Goal: Task Accomplishment & Management: Complete application form

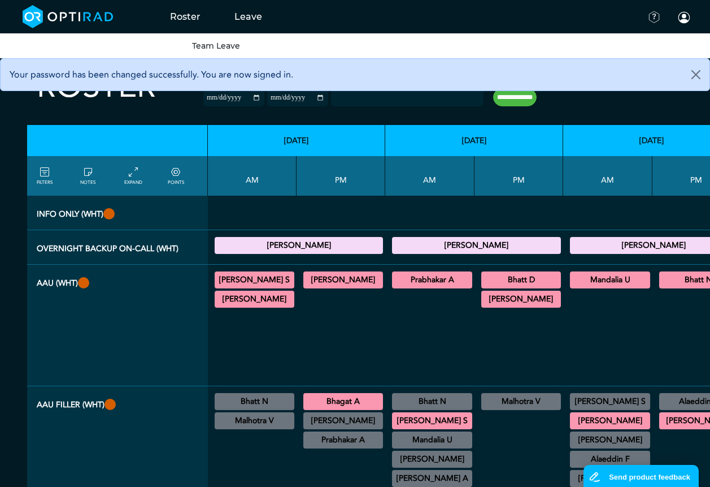
click at [221, 46] on link "Team Leave" at bounding box center [216, 46] width 48 height 10
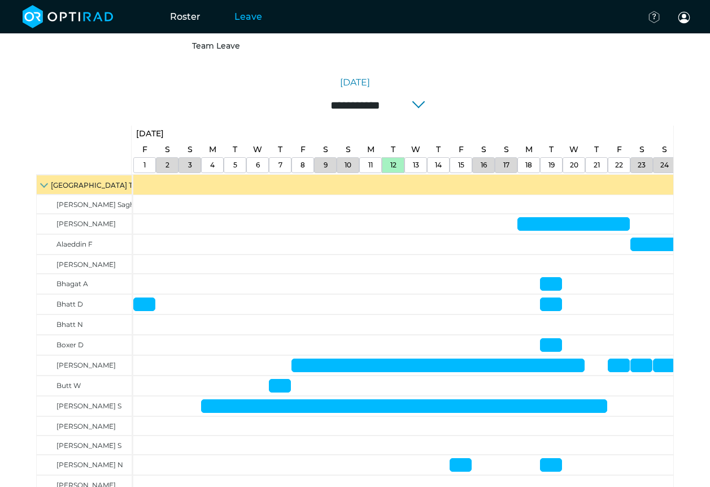
scroll to position [113, 0]
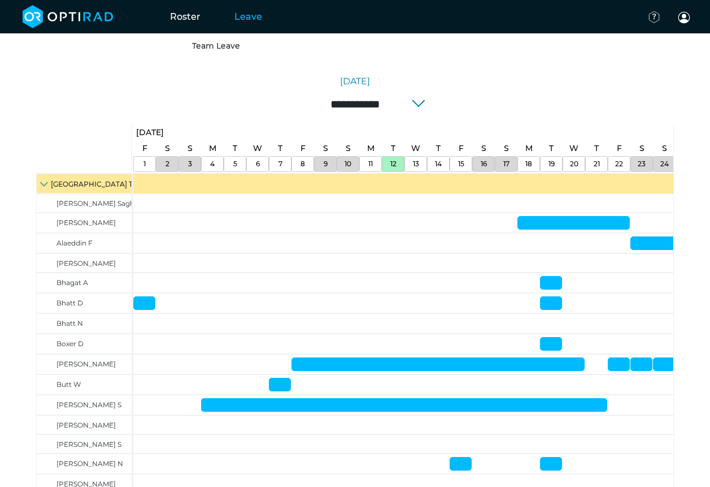
click at [533, 161] on link "18" at bounding box center [529, 164] width 12 height 15
click at [533, 164] on link "18" at bounding box center [529, 164] width 12 height 15
click at [540, 163] on div "18" at bounding box center [529, 164] width 23 height 16
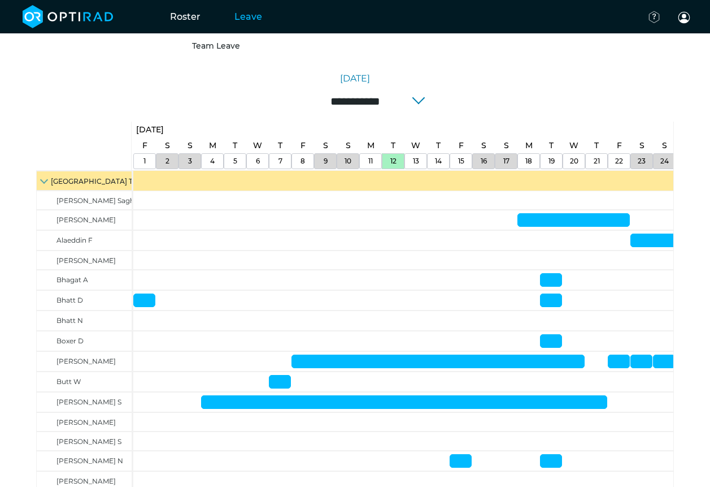
scroll to position [0, 0]
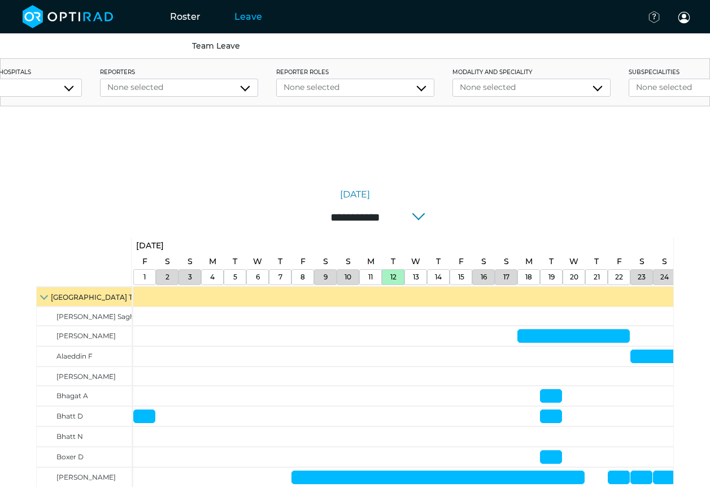
drag, startPoint x: 544, startPoint y: 261, endPoint x: 539, endPoint y: 273, distance: 12.9
click at [544, 263] on div "T" at bounding box center [551, 261] width 23 height 16
drag, startPoint x: 539, startPoint y: 273, endPoint x: 457, endPoint y: 277, distance: 82.0
click at [538, 274] on div "18" at bounding box center [529, 277] width 23 height 16
click at [429, 277] on div "14" at bounding box center [438, 277] width 23 height 16
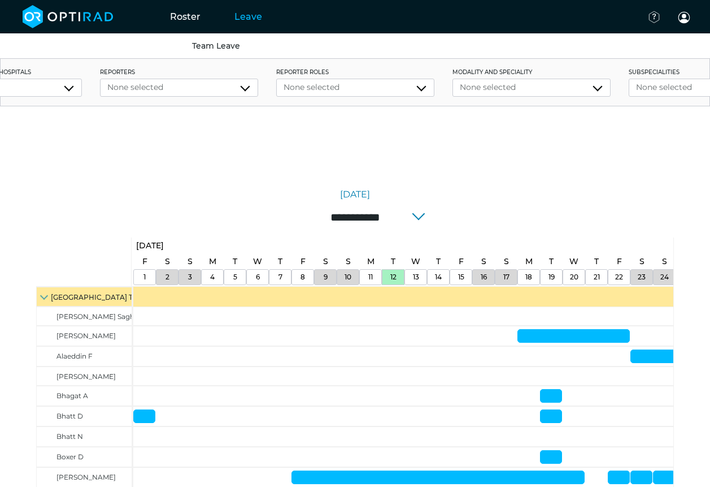
click at [413, 275] on link "13" at bounding box center [416, 277] width 12 height 15
click at [396, 274] on link "12" at bounding box center [394, 277] width 12 height 15
click at [167, 242] on link "[DATE]" at bounding box center [149, 245] width 33 height 16
click at [415, 213] on input "**********" at bounding box center [355, 217] width 181 height 24
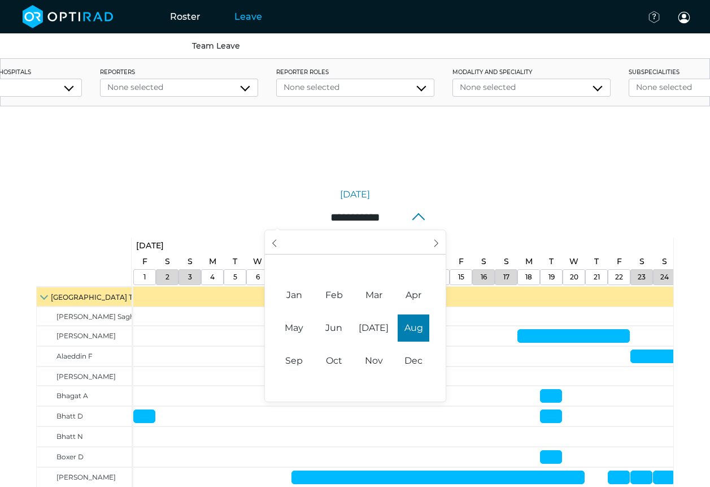
click at [415, 213] on input "**********" at bounding box center [355, 217] width 181 height 24
click at [484, 190] on div "[DATE]" at bounding box center [355, 195] width 638 height 14
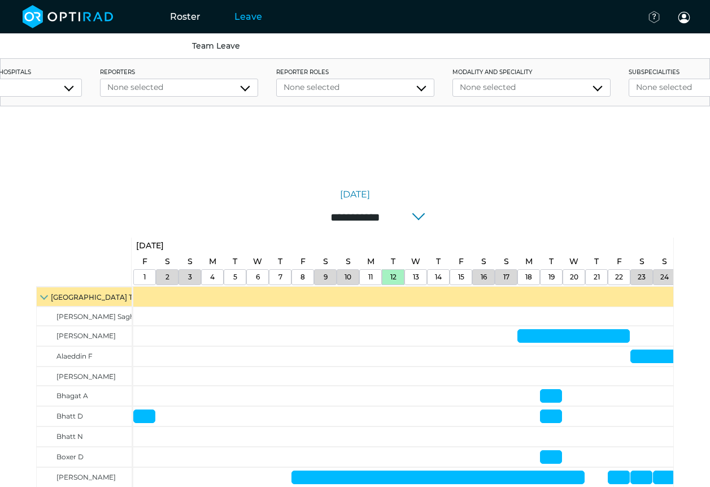
drag, startPoint x: 545, startPoint y: 112, endPoint x: 218, endPoint y: 117, distance: 327.8
click at [223, 93] on div "None selected" at bounding box center [179, 88] width 158 height 18
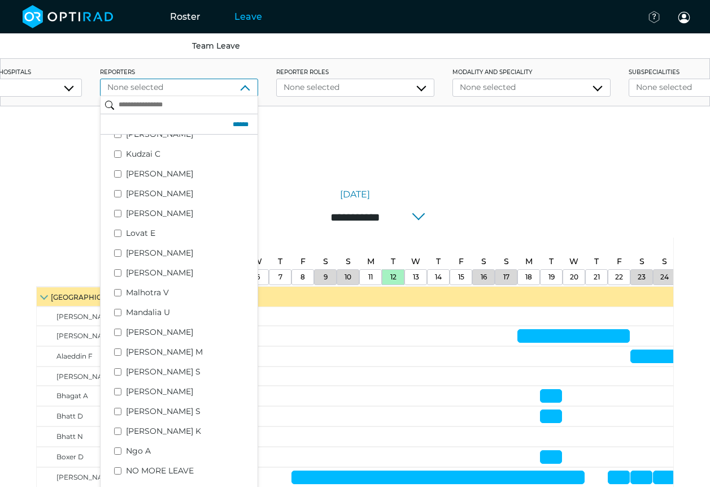
scroll to position [622, 0]
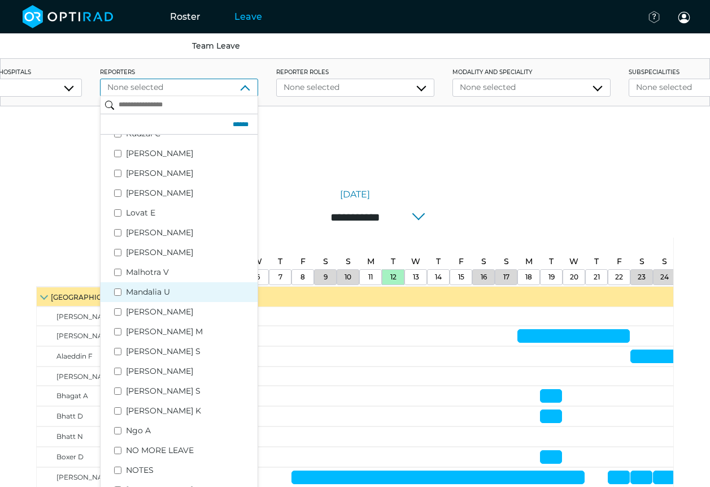
click at [147, 290] on label "Mandalia U" at bounding box center [190, 292] width 128 height 12
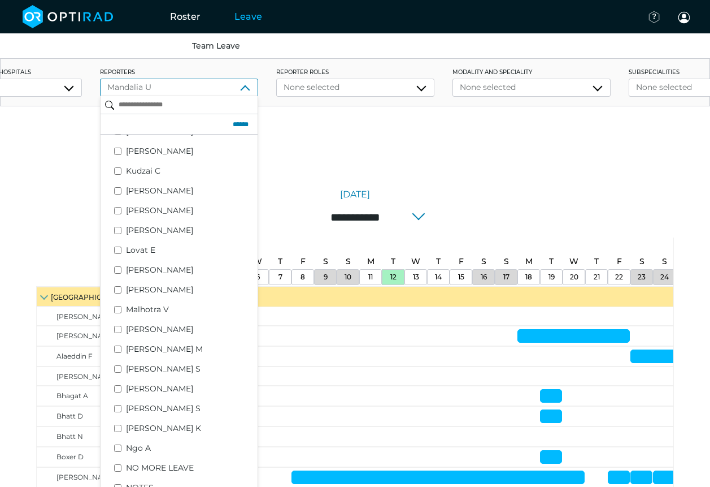
click at [37, 215] on form "**********" at bounding box center [355, 217] width 638 height 23
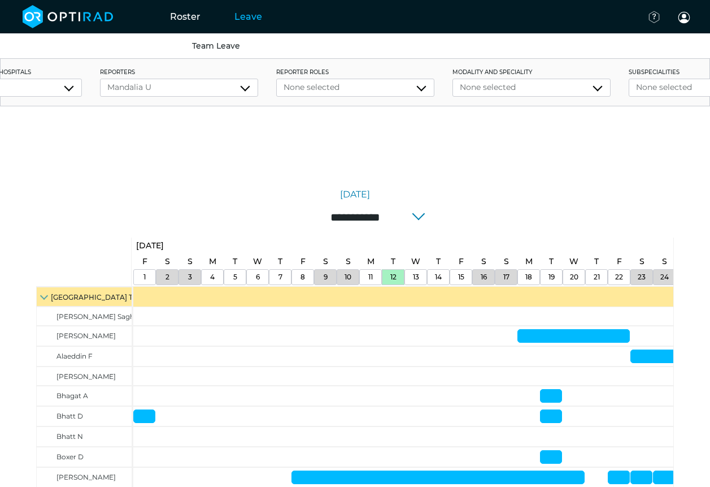
scroll to position [0, 77]
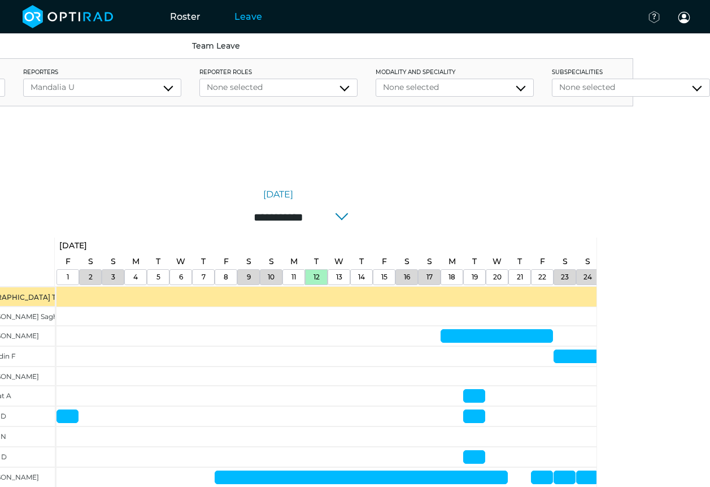
drag, startPoint x: 322, startPoint y: 157, endPoint x: 680, endPoint y: 121, distance: 359.6
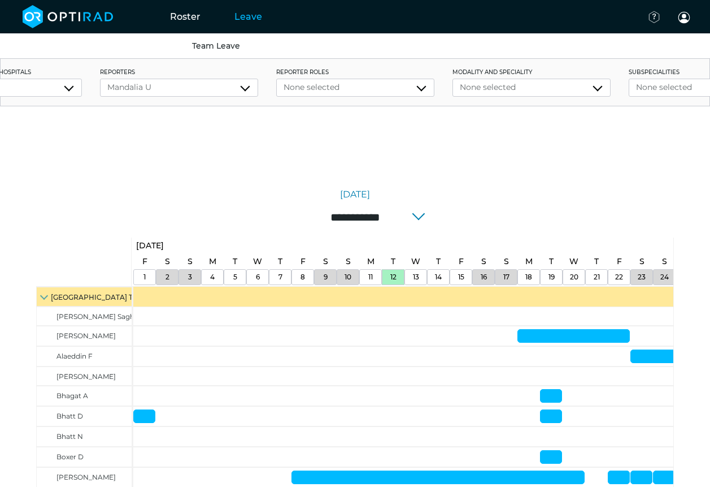
scroll to position [2, 0]
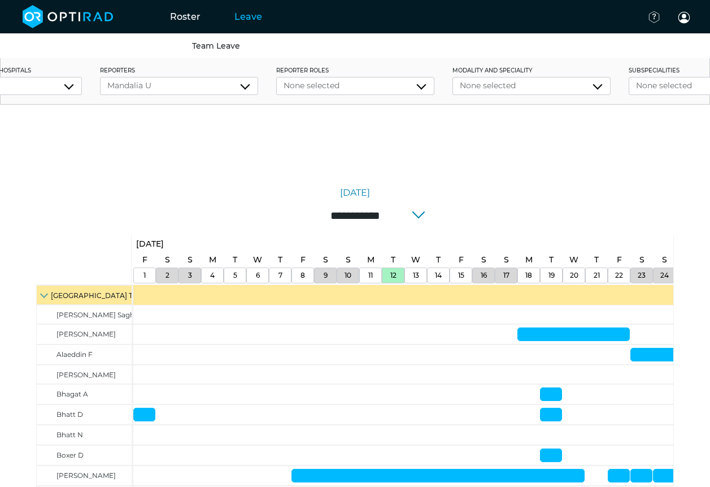
drag, startPoint x: 680, startPoint y: 121, endPoint x: 151, endPoint y: 132, distance: 528.5
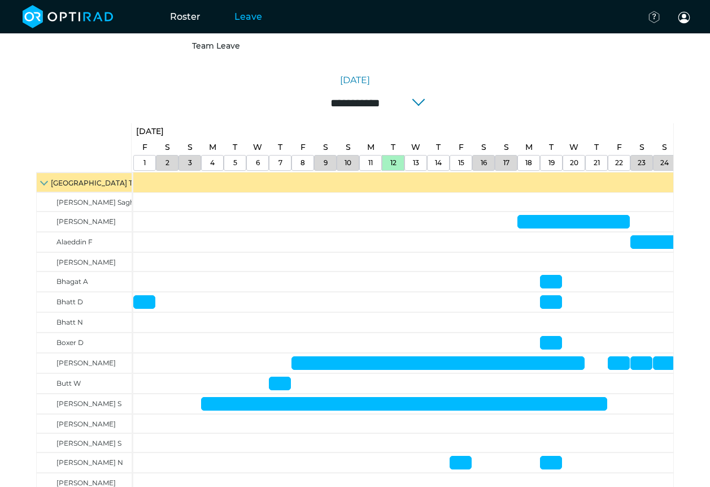
scroll to position [115, 0]
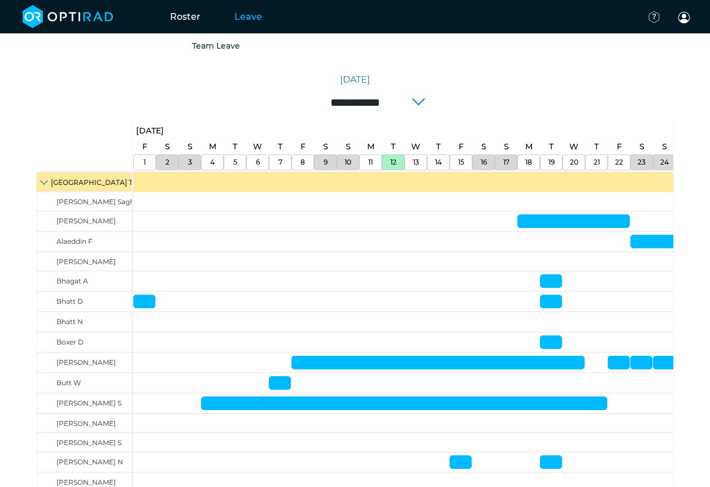
click at [394, 161] on link "12" at bounding box center [394, 162] width 12 height 15
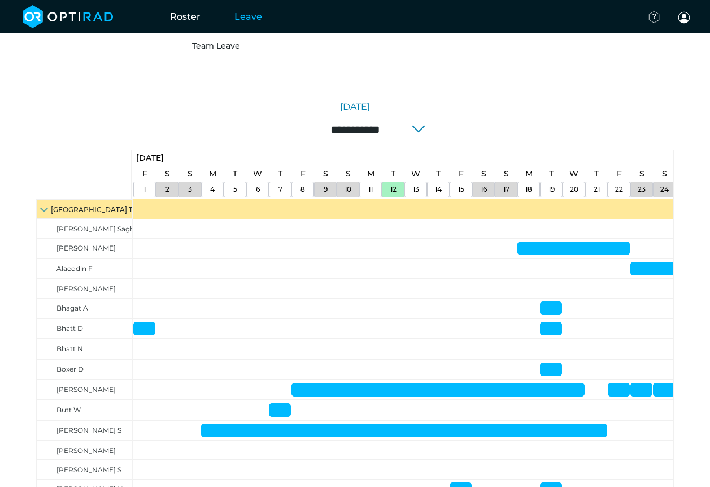
scroll to position [65, 0]
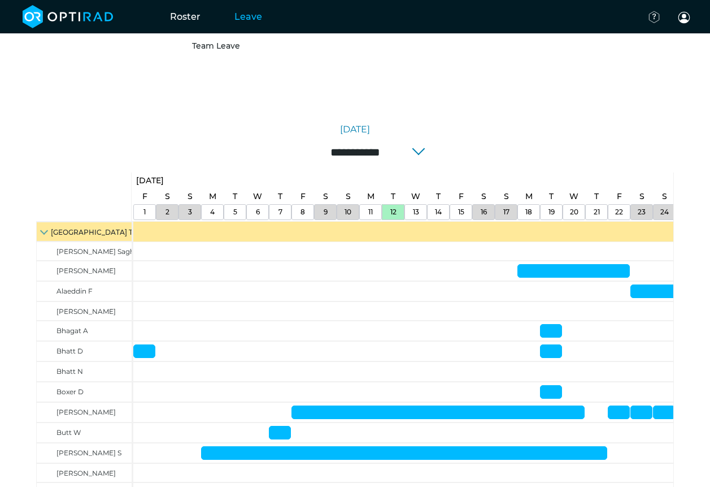
click at [162, 179] on link "[DATE]" at bounding box center [149, 180] width 33 height 16
click at [189, 188] on link "S" at bounding box center [190, 196] width 11 height 16
click at [188, 206] on link "3" at bounding box center [190, 212] width 10 height 15
